Goal: Task Accomplishment & Management: Manage account settings

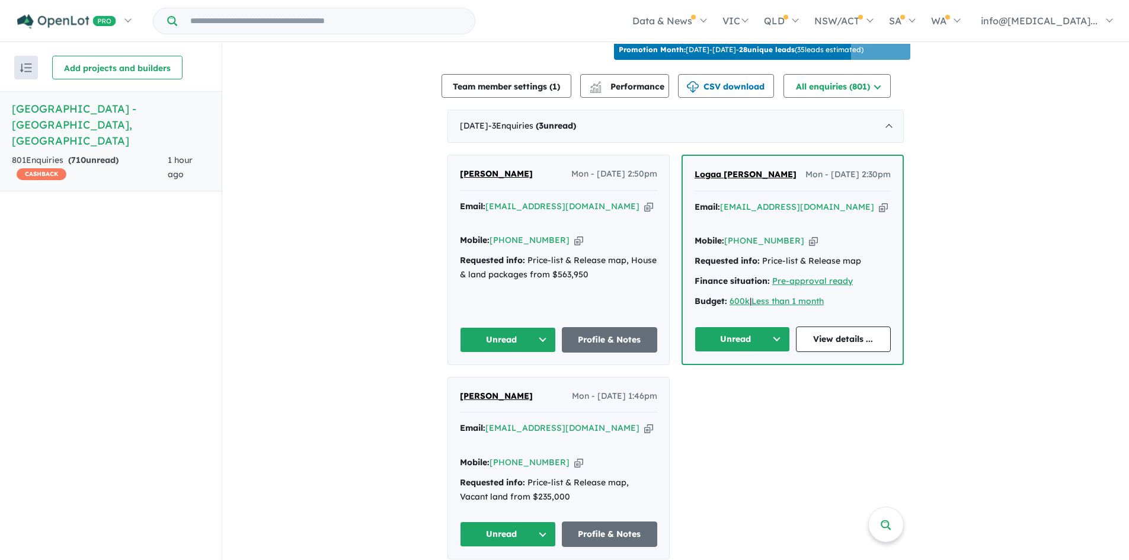
scroll to position [430, 0]
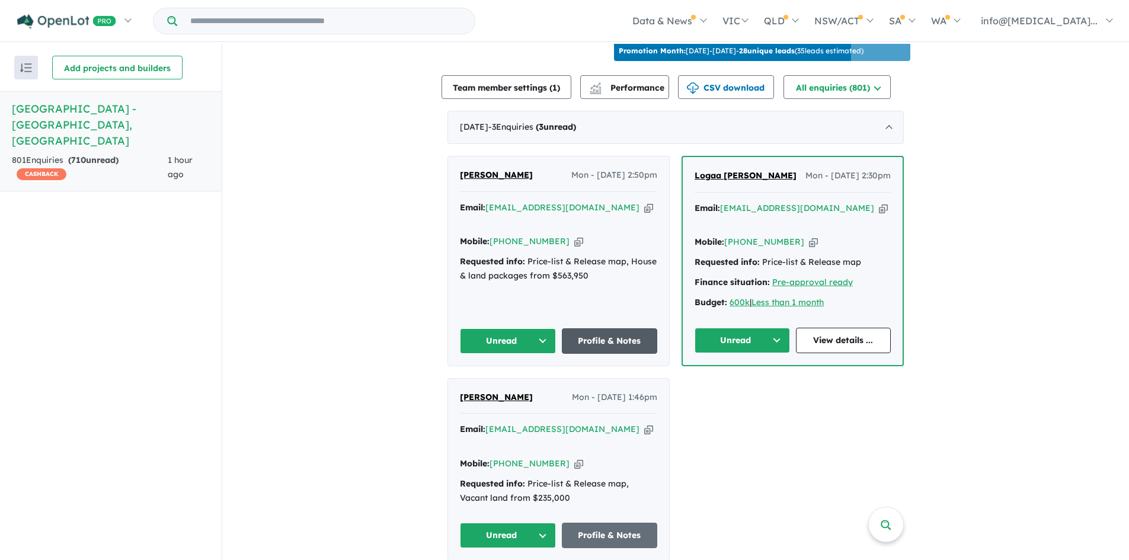
click at [612, 328] on link "Profile & Notes" at bounding box center [610, 340] width 96 height 25
click at [839, 328] on link "View details ..." at bounding box center [843, 340] width 95 height 25
click at [610, 523] on link "Profile & Notes" at bounding box center [610, 535] width 96 height 25
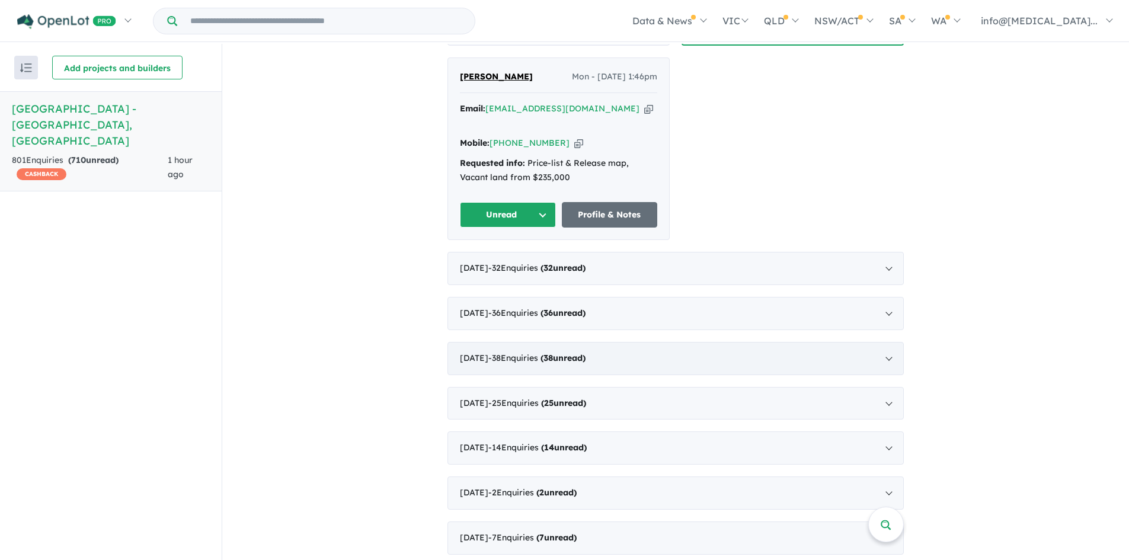
scroll to position [756, 0]
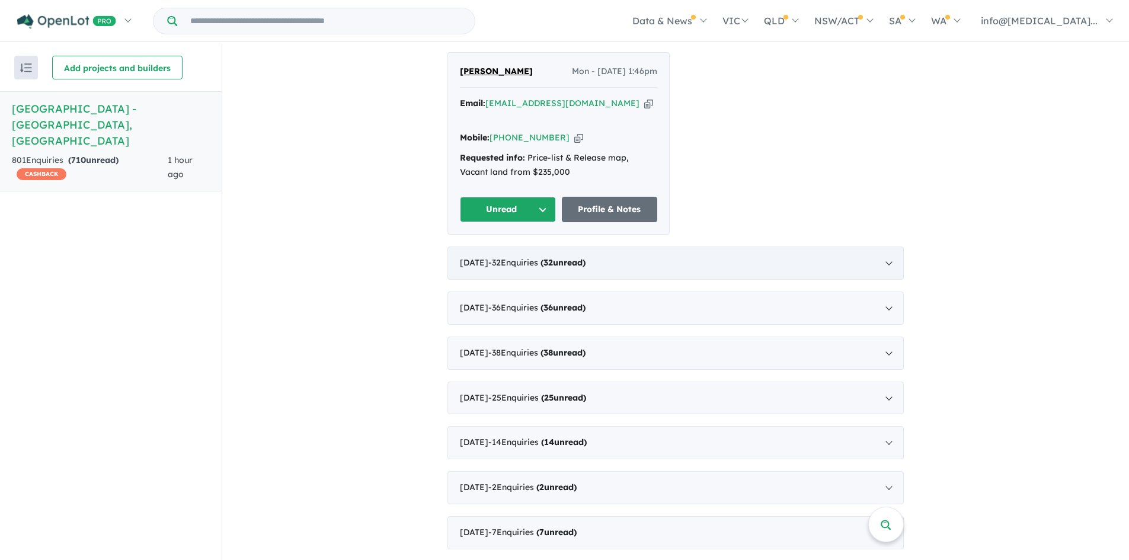
click at [551, 247] on div "August 2025 - 32 Enquir ies ( 32 unread)" at bounding box center [675, 263] width 456 height 33
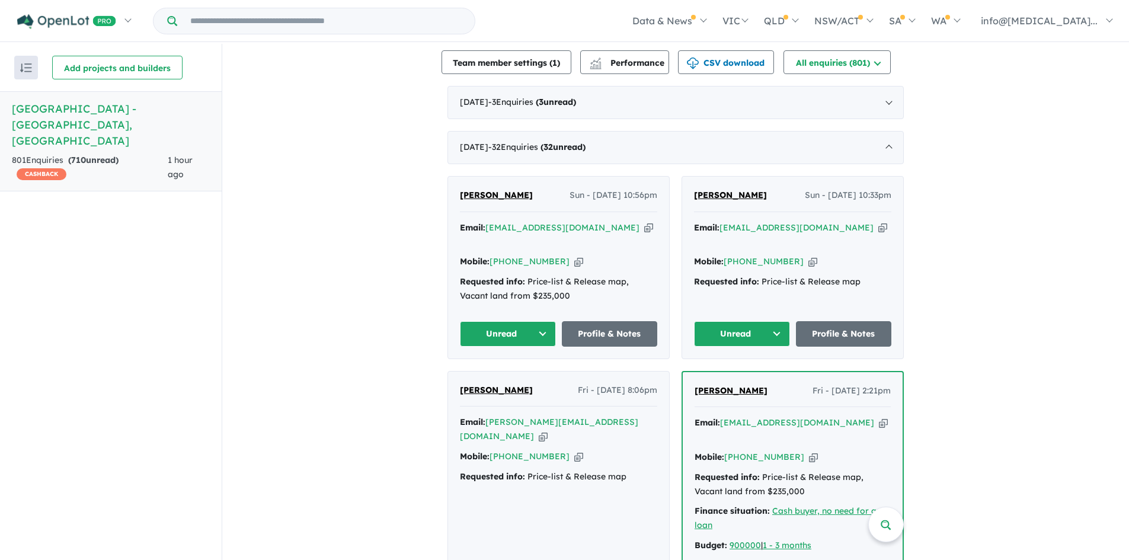
scroll to position [421, 0]
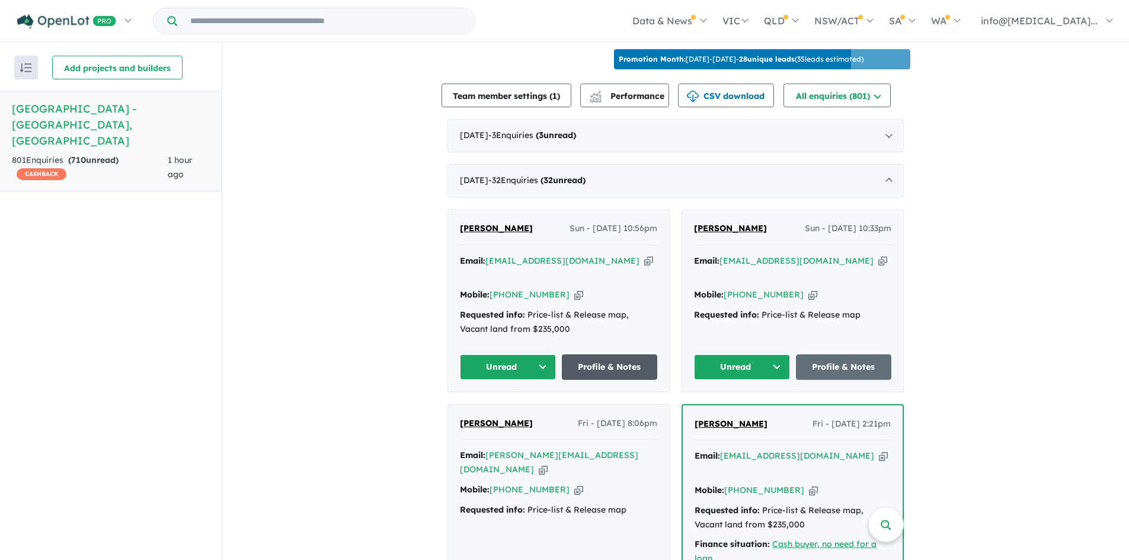
click at [634, 354] on link "Profile & Notes" at bounding box center [610, 366] width 96 height 25
click at [824, 354] on link "Profile & Notes" at bounding box center [844, 366] width 96 height 25
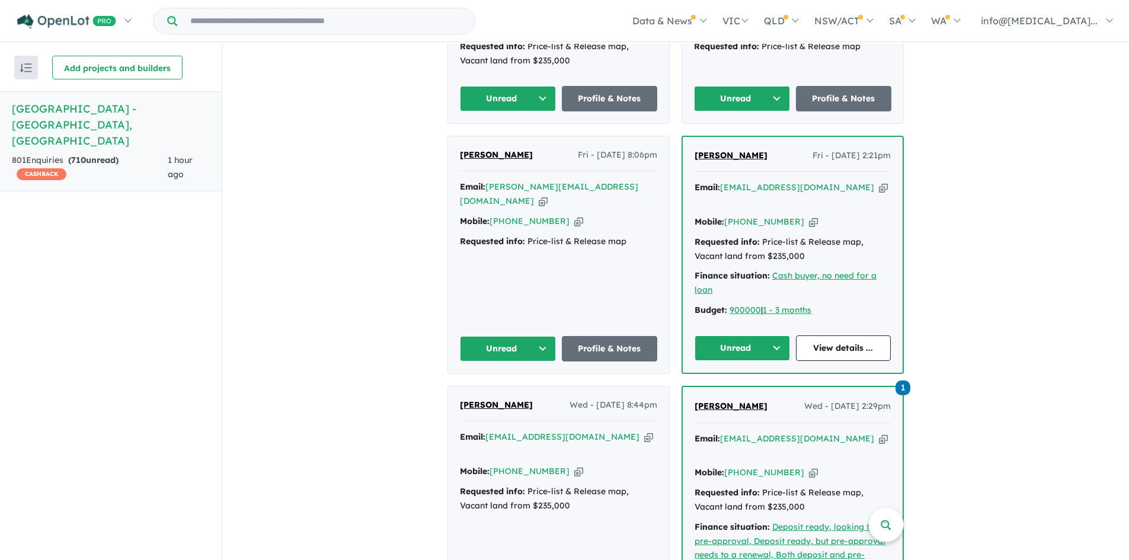
scroll to position [703, 0]
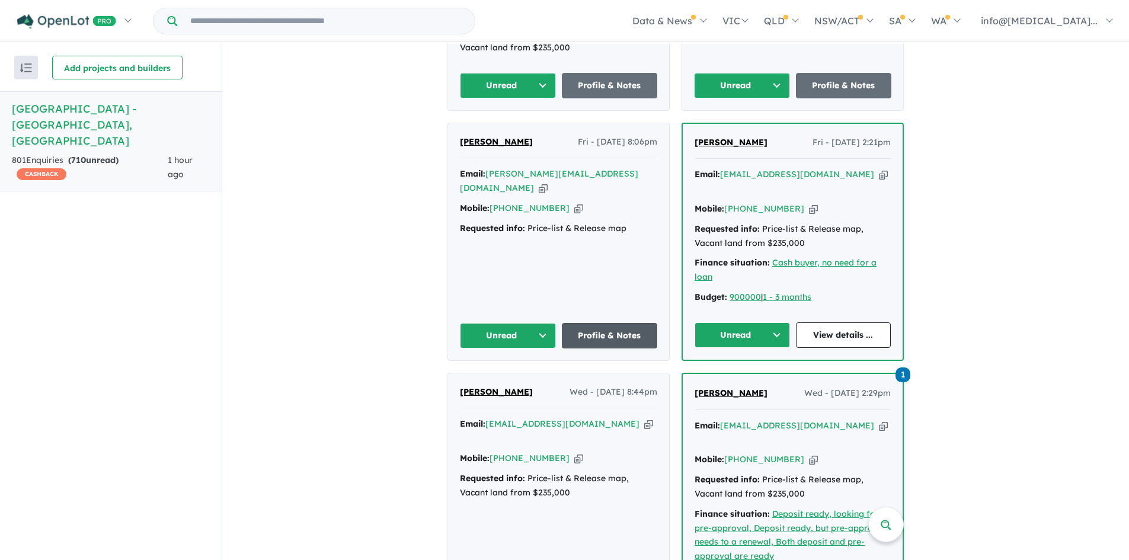
click at [594, 323] on link "Profile & Notes" at bounding box center [610, 335] width 96 height 25
click at [838, 322] on link "View details ..." at bounding box center [843, 334] width 95 height 25
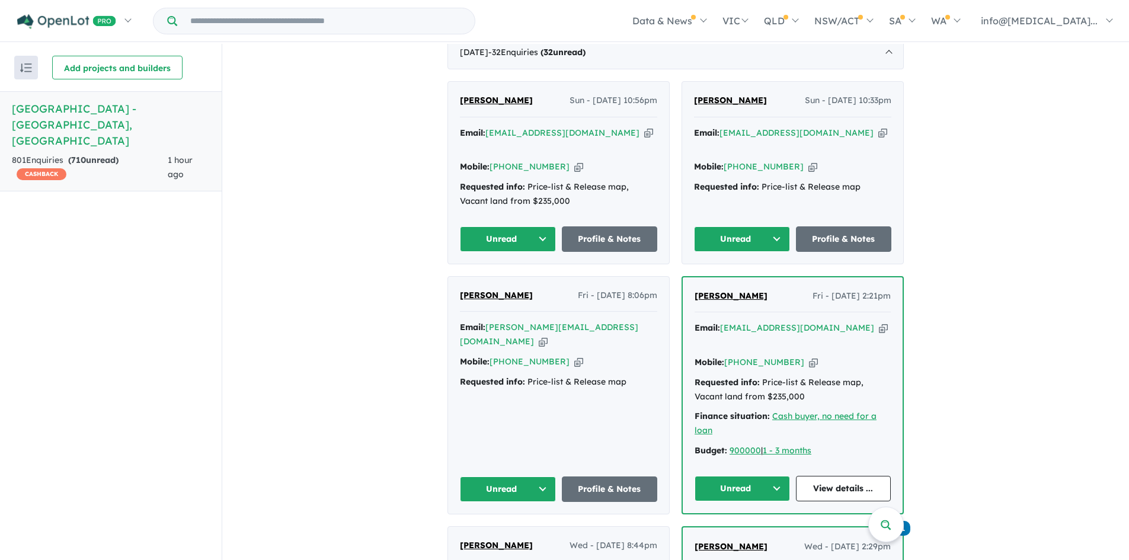
scroll to position [540, 0]
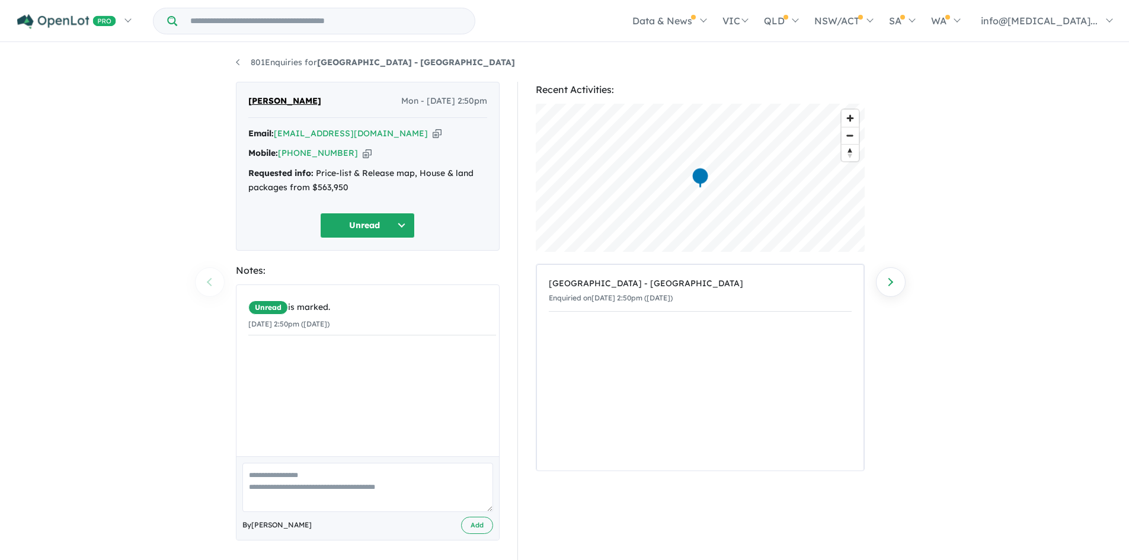
click at [433, 135] on icon "button" at bounding box center [437, 133] width 9 height 12
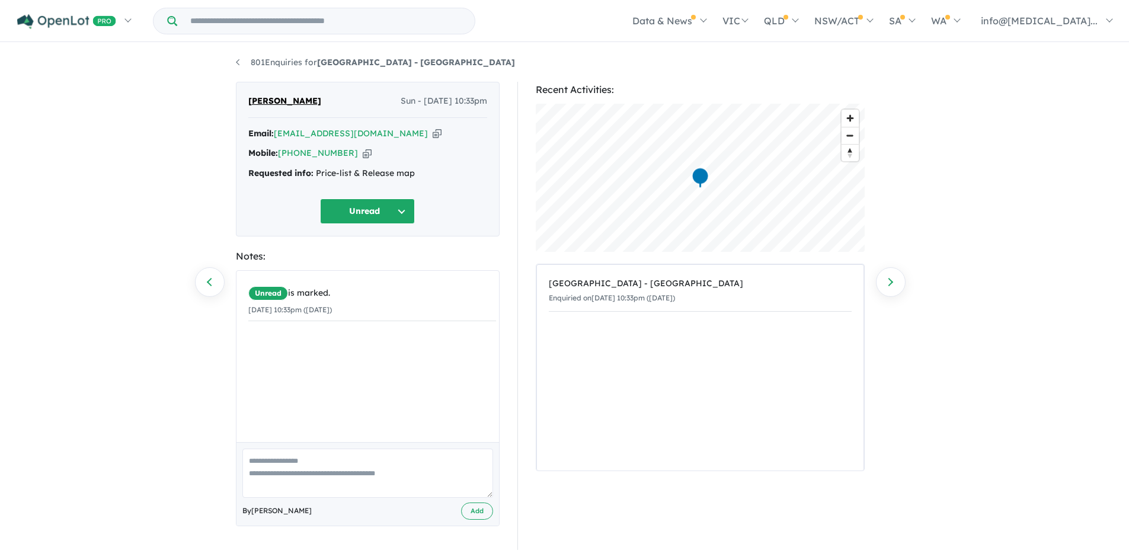
scroll to position [2, 0]
click at [433, 130] on icon "button" at bounding box center [437, 132] width 9 height 12
